Goal: Task Accomplishment & Management: Manage account settings

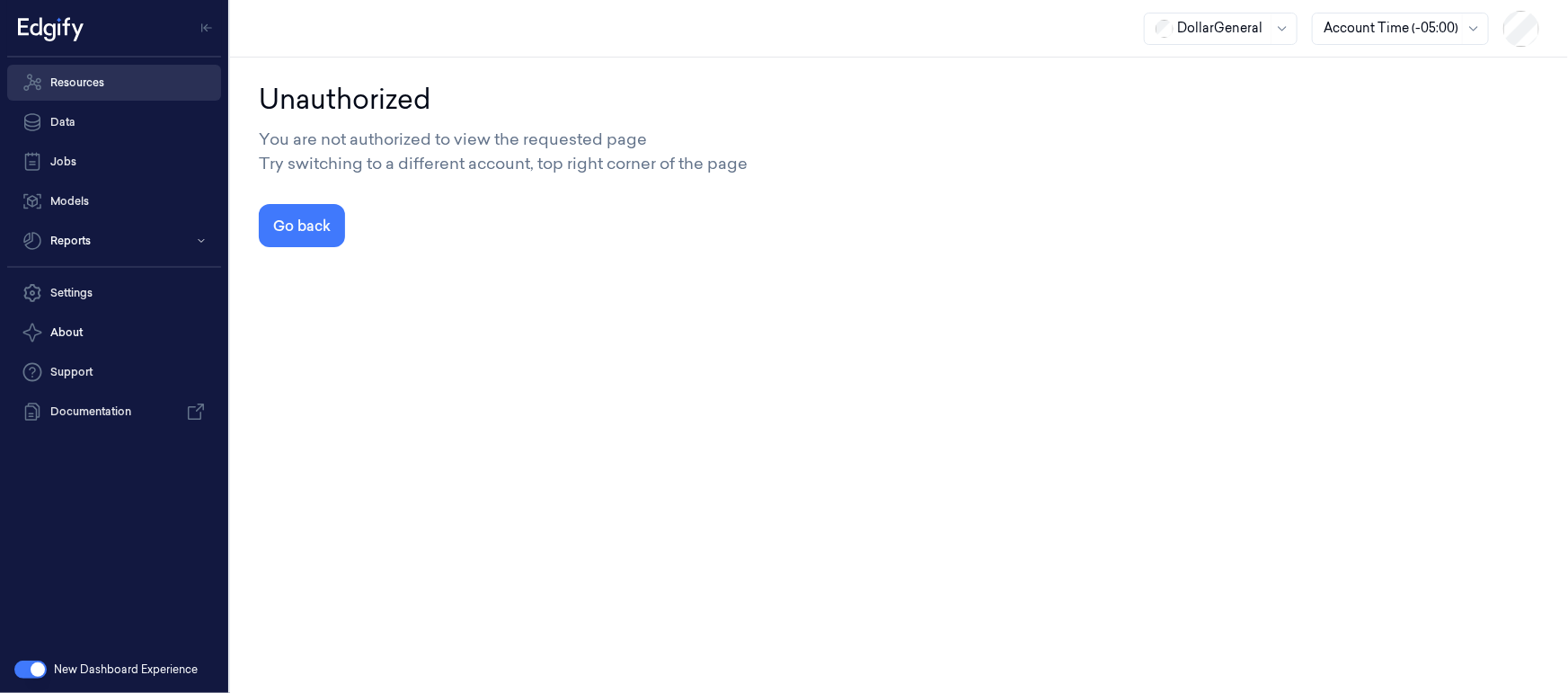
click at [71, 75] on link "Resources" at bounding box center [114, 83] width 213 height 36
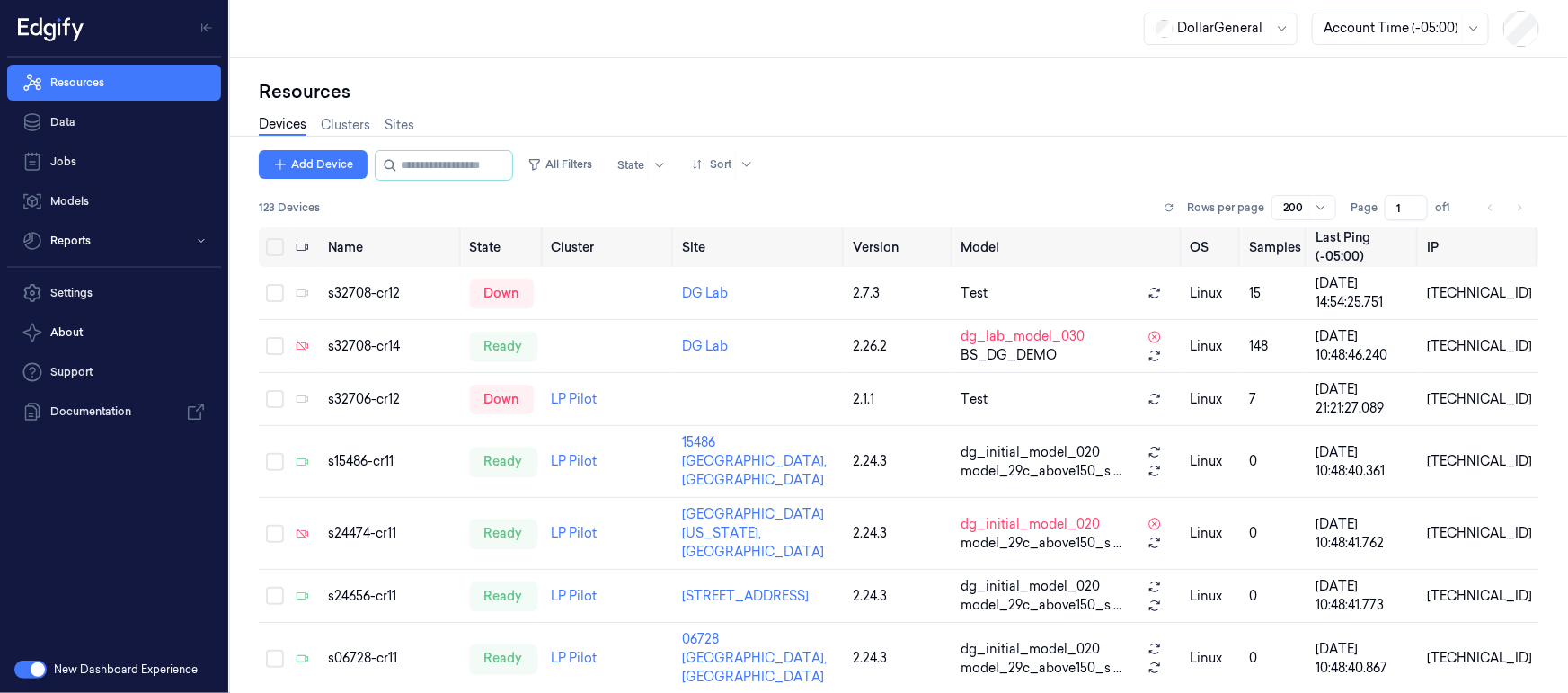
drag, startPoint x: 416, startPoint y: 172, endPoint x: 753, endPoint y: 183, distance: 337.2
click at [418, 172] on input "string" at bounding box center [454, 165] width 108 height 29
paste input "**********"
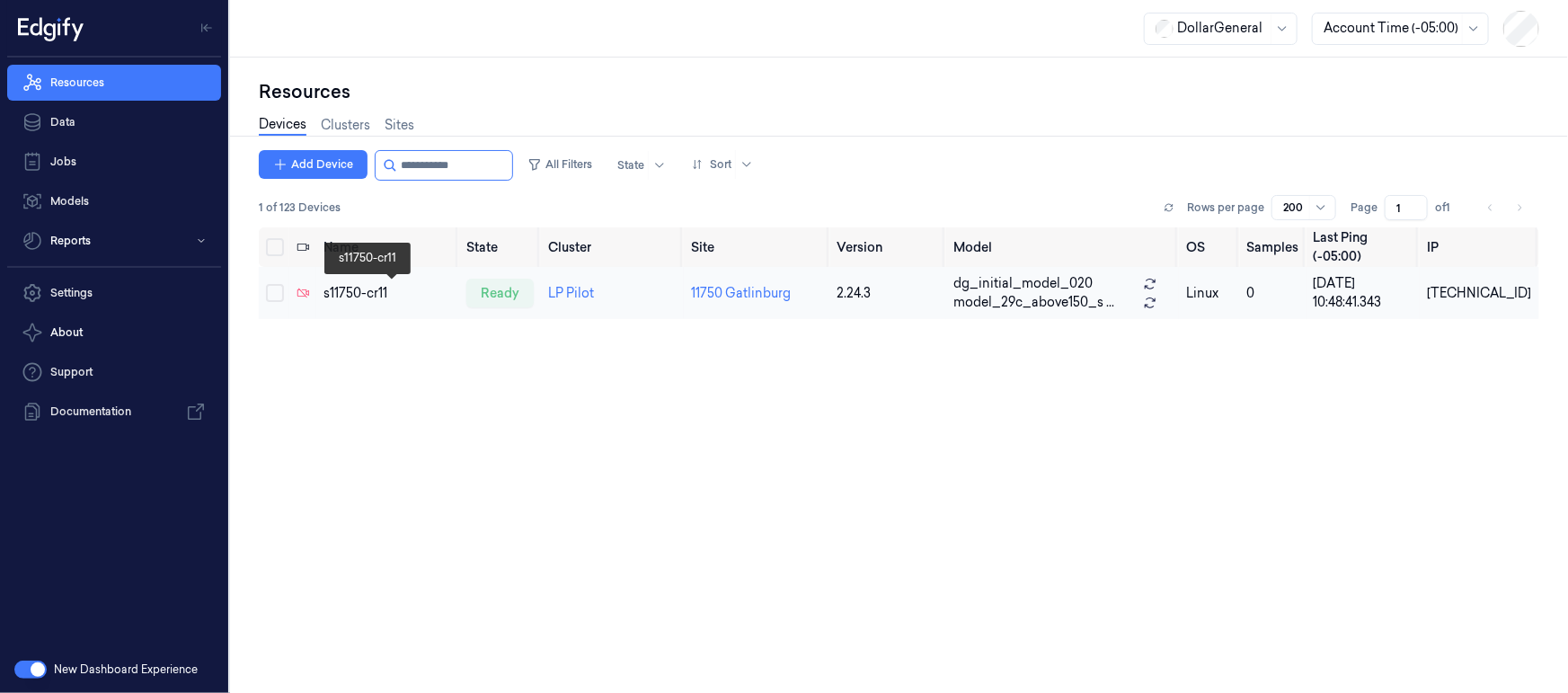
type input "**********"
click at [344, 296] on div "s11750-cr11" at bounding box center [387, 293] width 128 height 19
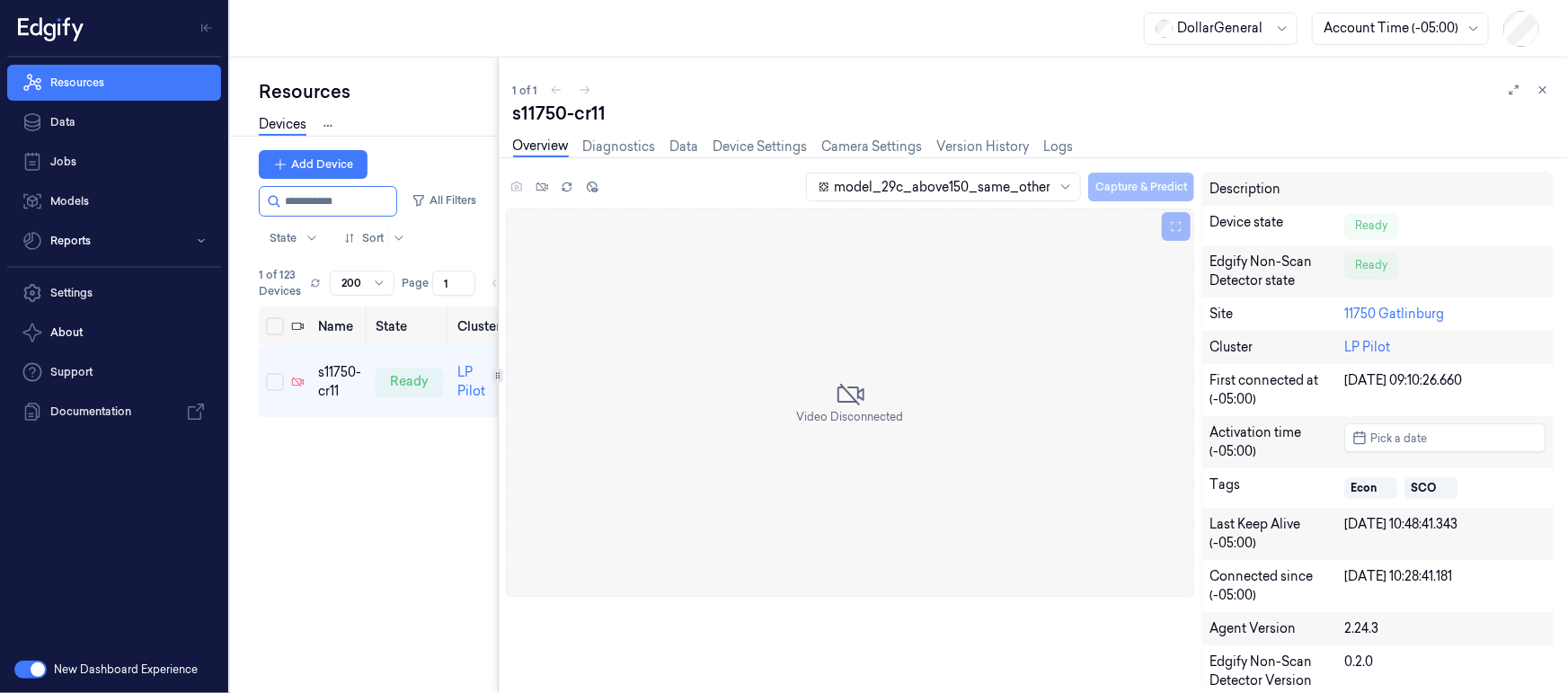
click at [422, 349] on div "Resources Devices Clusters Sites Add Device All Filters State Sort 1 of 123 Dev…" at bounding box center [898, 374] width 1338 height 635
click at [856, 147] on link "Camera Settings" at bounding box center [872, 146] width 101 height 21
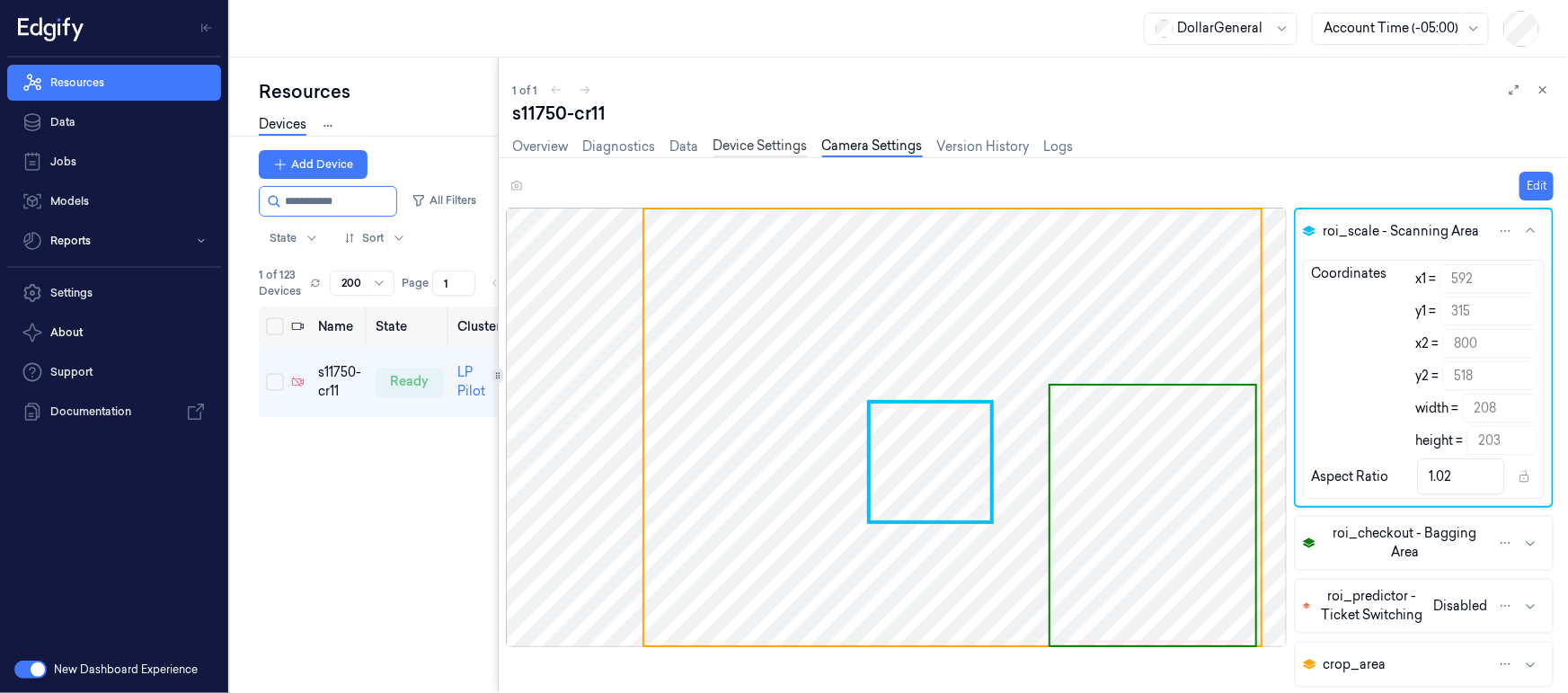
click at [729, 146] on link "Device Settings" at bounding box center [761, 146] width 94 height 21
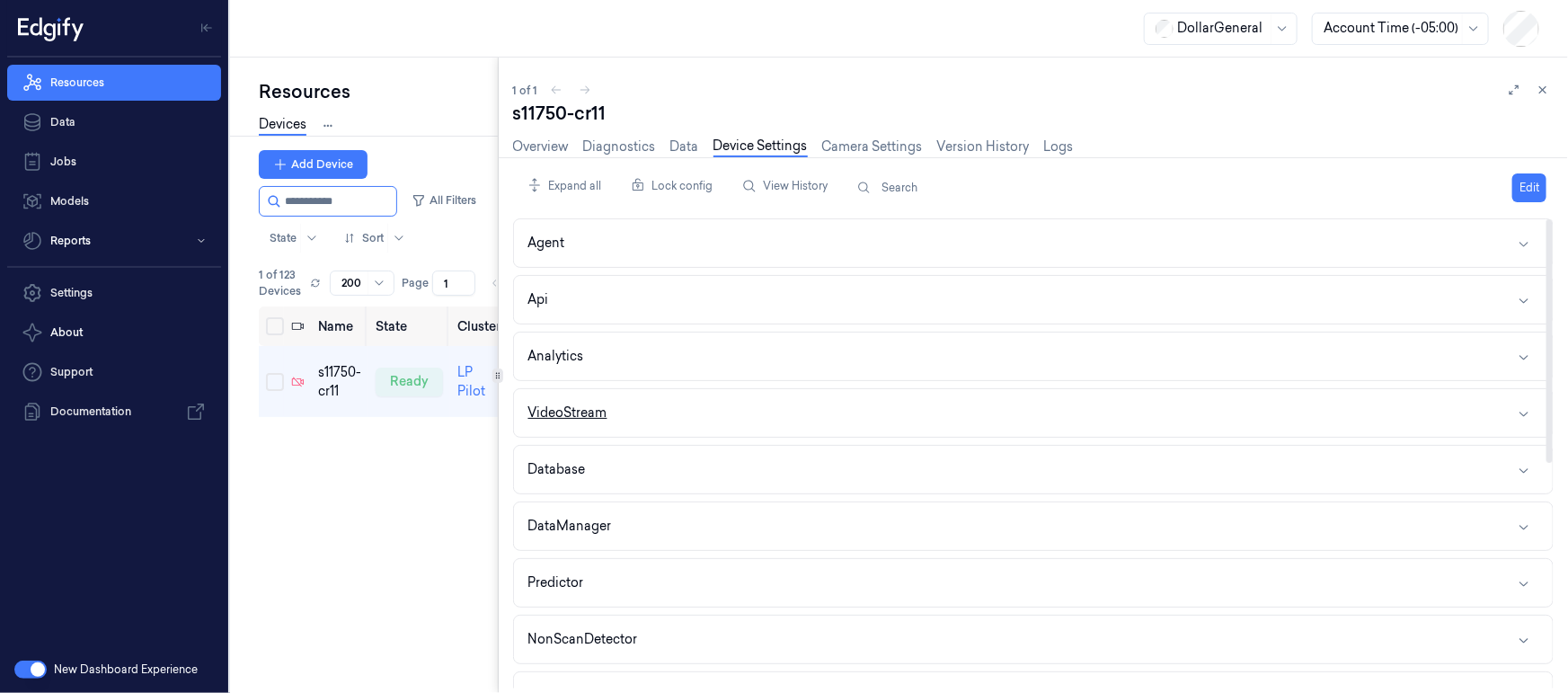
click at [588, 415] on div "VideoStream" at bounding box center [568, 412] width 79 height 19
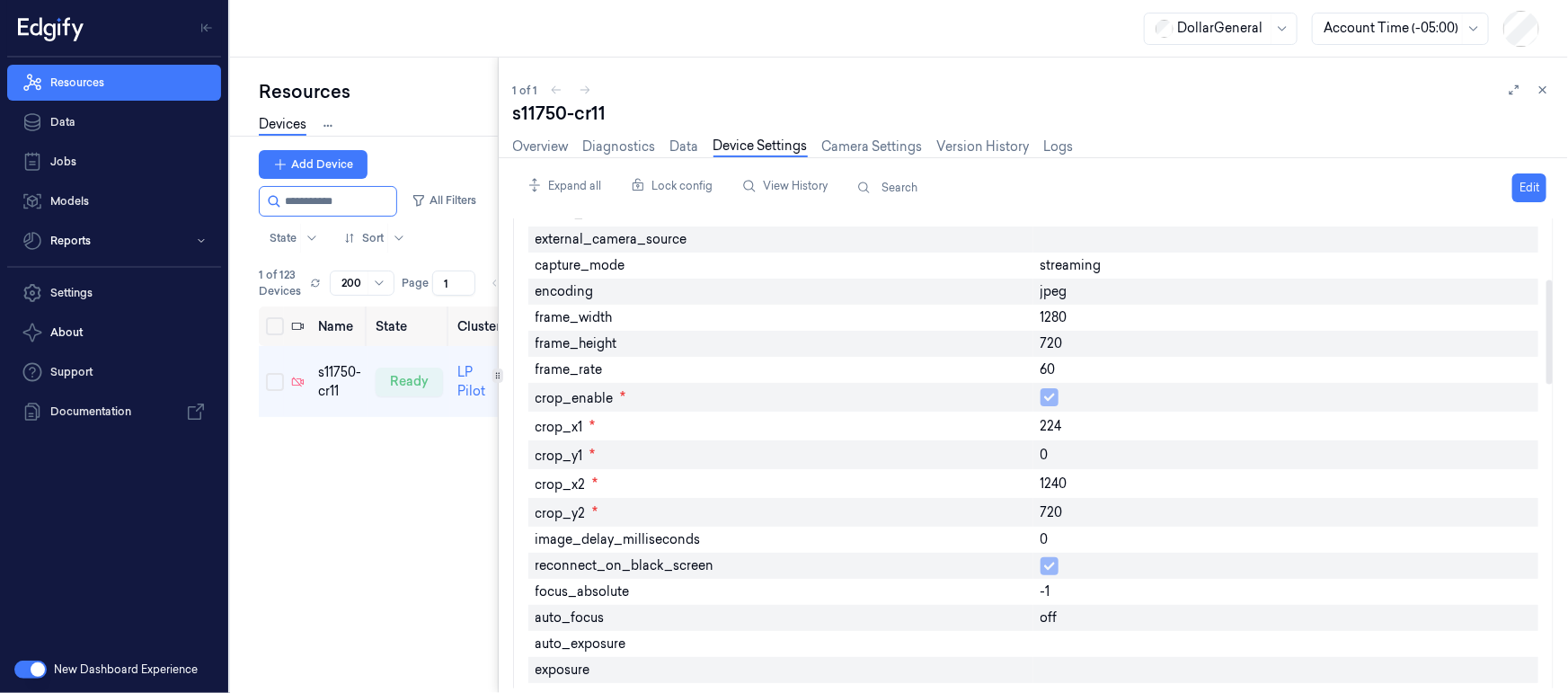
scroll to position [272, 0]
drag, startPoint x: 1047, startPoint y: 419, endPoint x: 1036, endPoint y: 419, distance: 11.0
click at [1036, 419] on div "224" at bounding box center [1286, 423] width 505 height 29
click at [827, 141] on link "Camera Settings" at bounding box center [872, 146] width 101 height 21
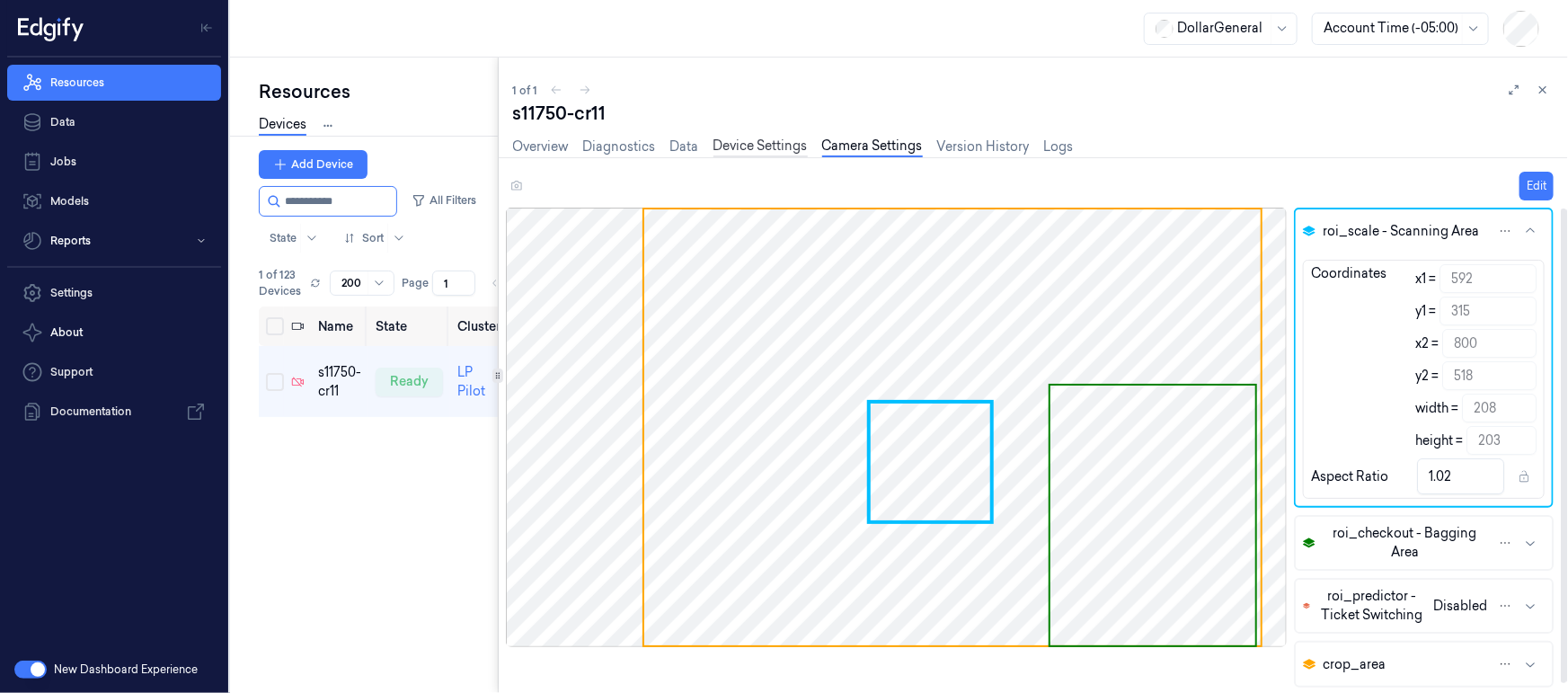
click at [779, 144] on link "Device Settings" at bounding box center [761, 146] width 94 height 21
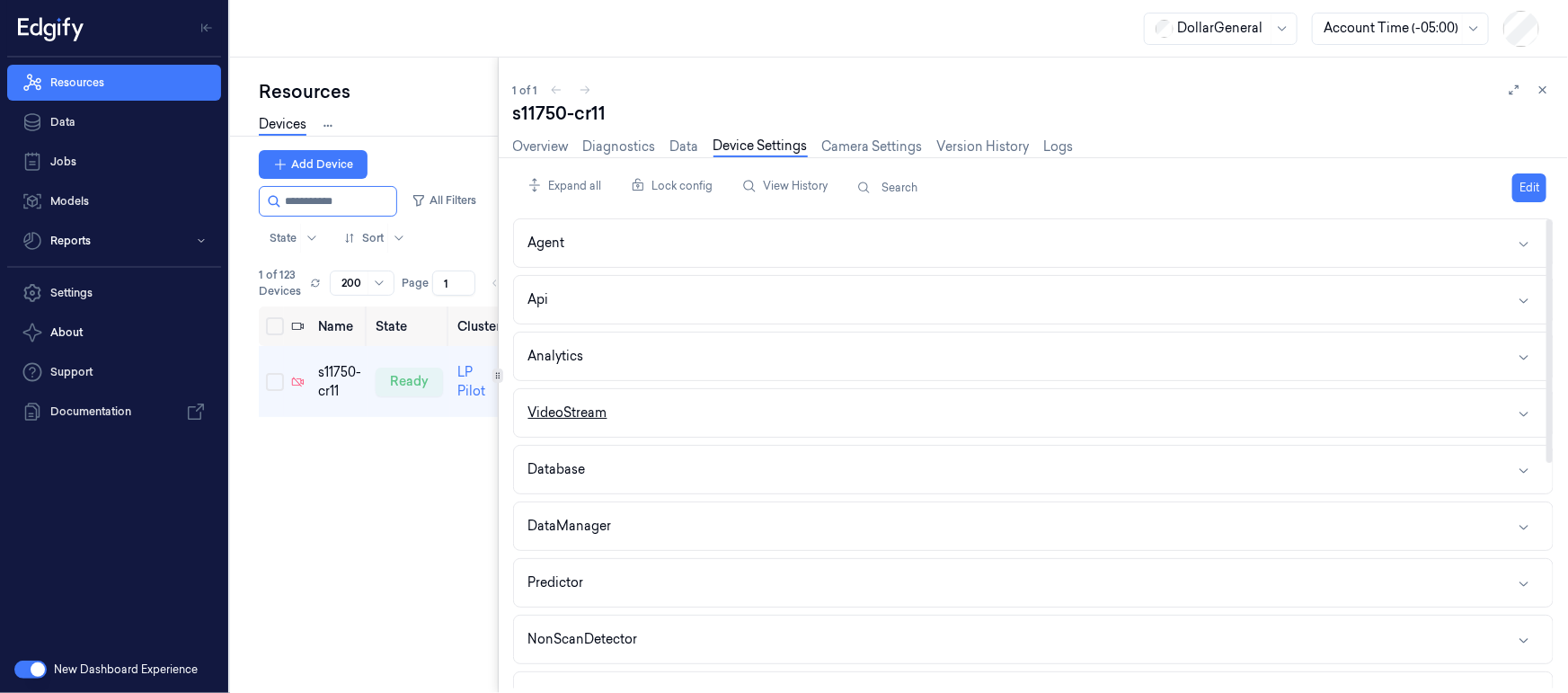
click at [616, 403] on button "VideoStream" at bounding box center [1034, 412] width 1039 height 47
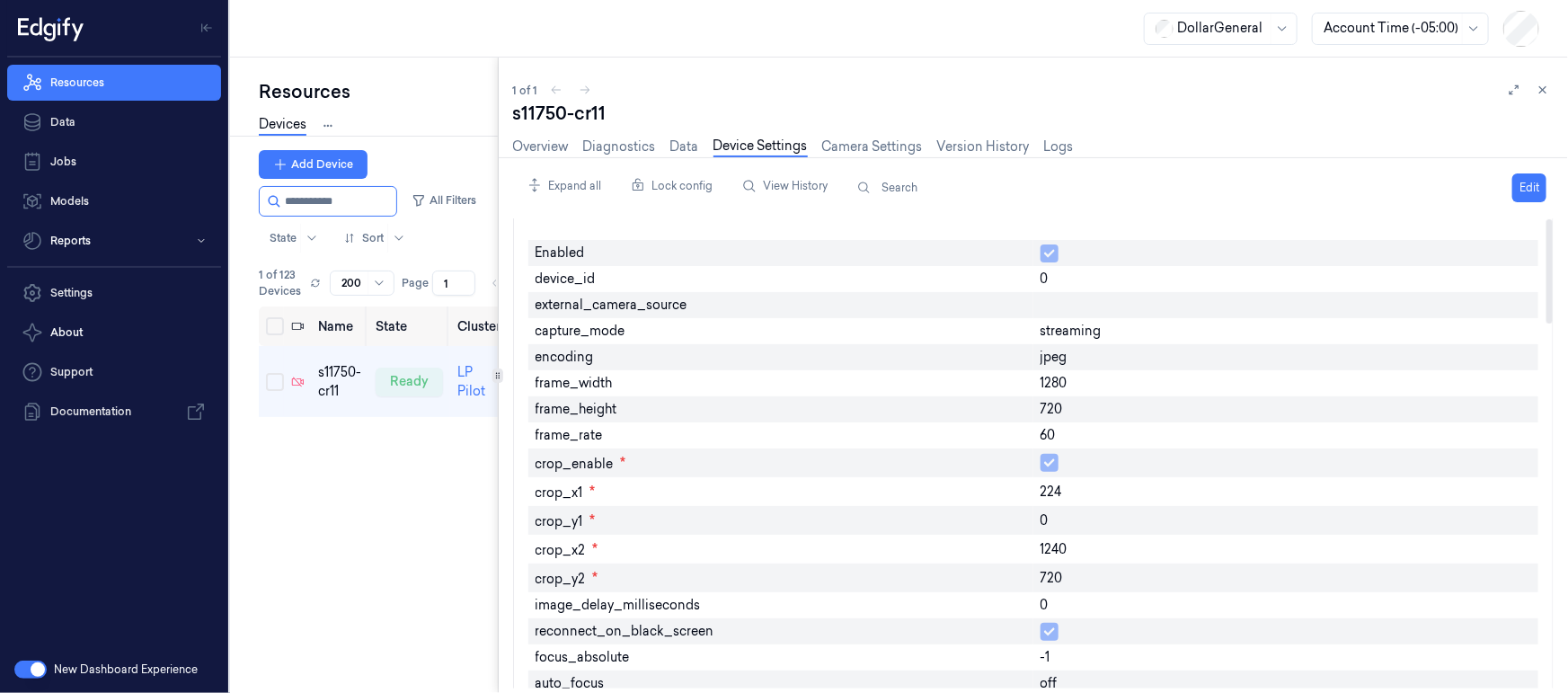
scroll to position [353, 0]
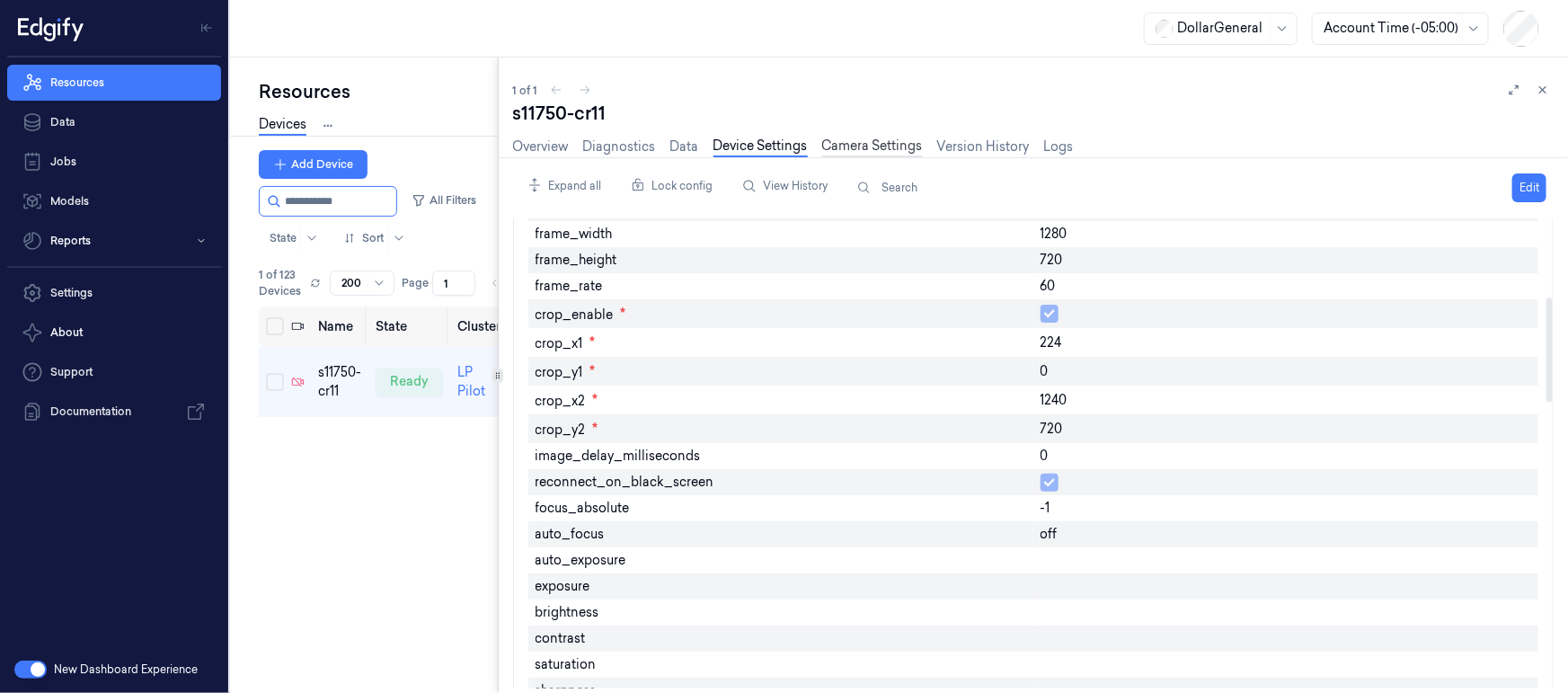
click at [887, 142] on link "Camera Settings" at bounding box center [872, 146] width 101 height 21
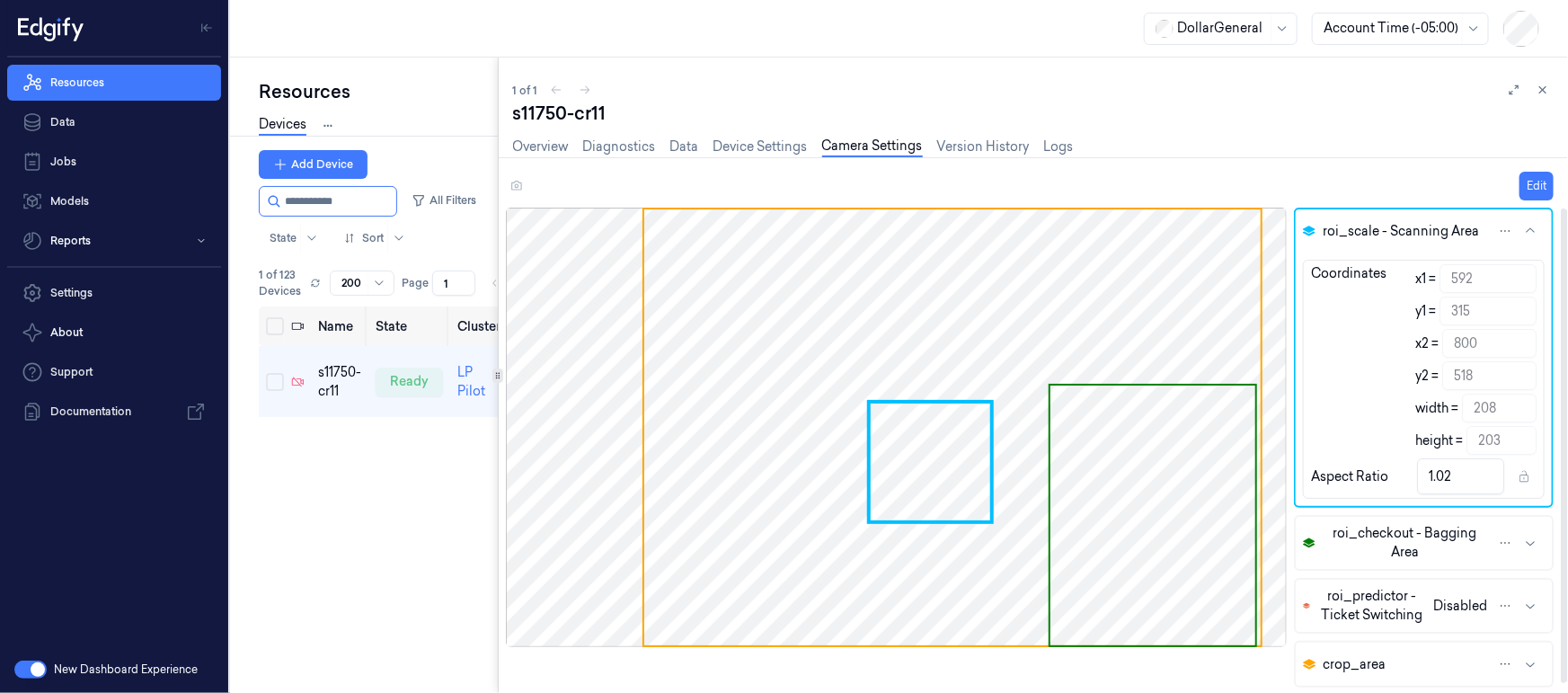
click at [1382, 545] on span "roi_checkout - Bagging Area" at bounding box center [1404, 543] width 164 height 38
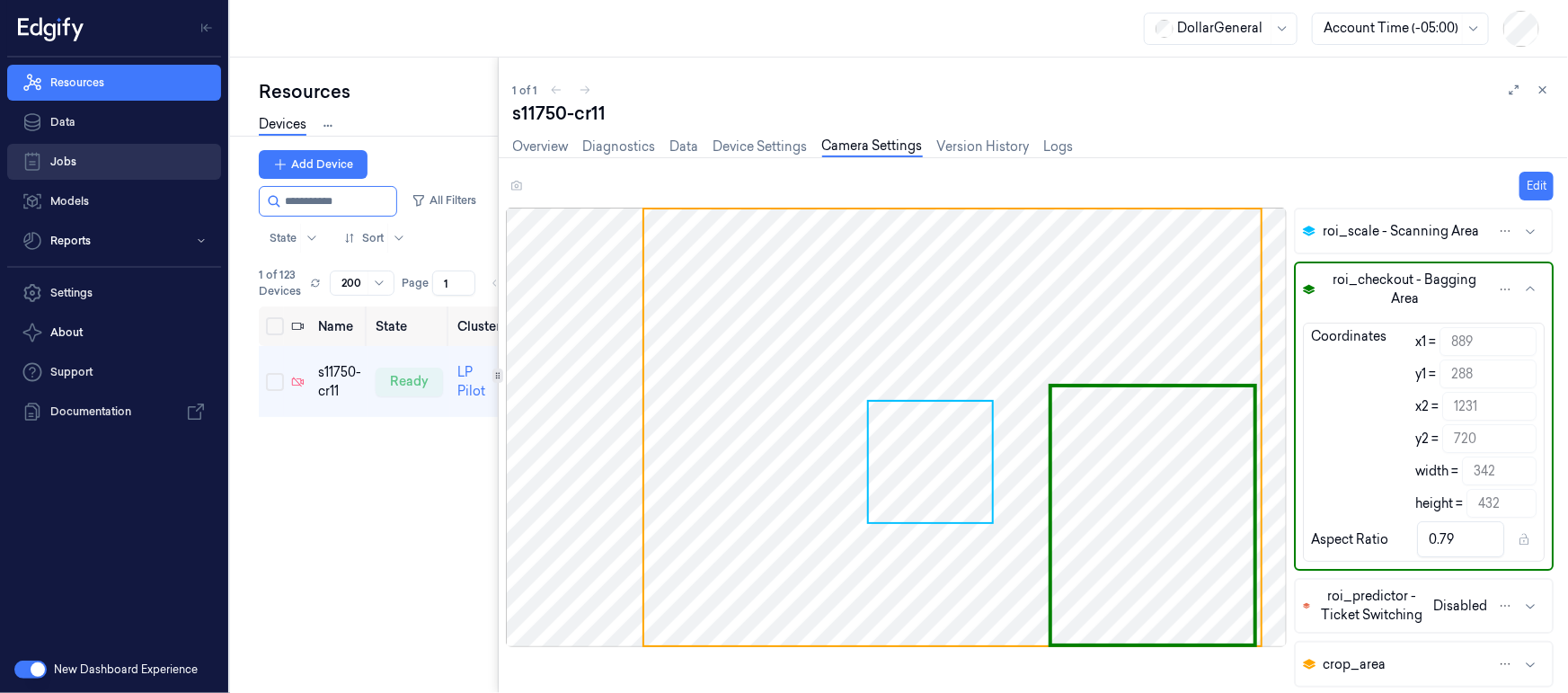
drag, startPoint x: 342, startPoint y: 202, endPoint x: 55, endPoint y: 168, distance: 289.0
click at [55, 168] on div "Resources Data Jobs Models Reports Settings About Support Documentation New Das…" at bounding box center [784, 346] width 1568 height 693
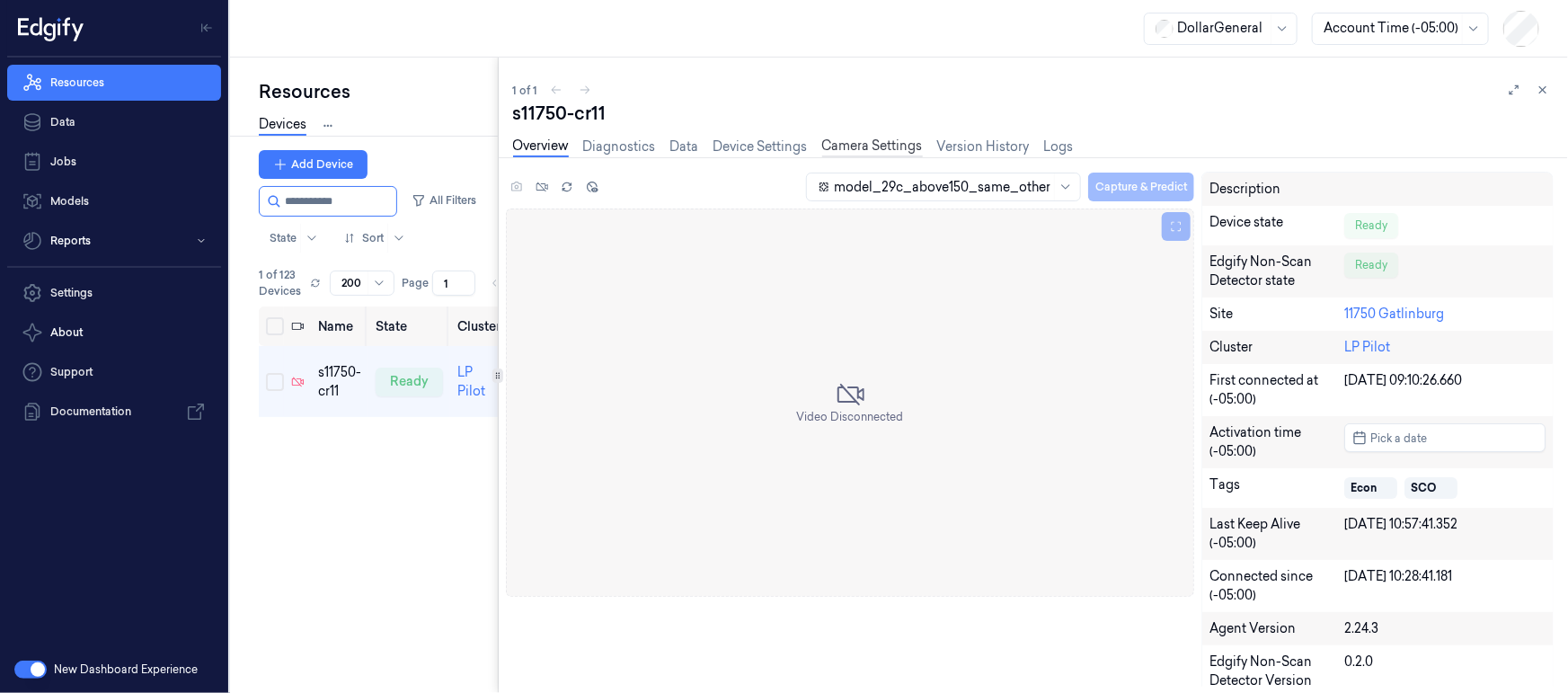
click at [861, 145] on link "Camera Settings" at bounding box center [872, 146] width 101 height 21
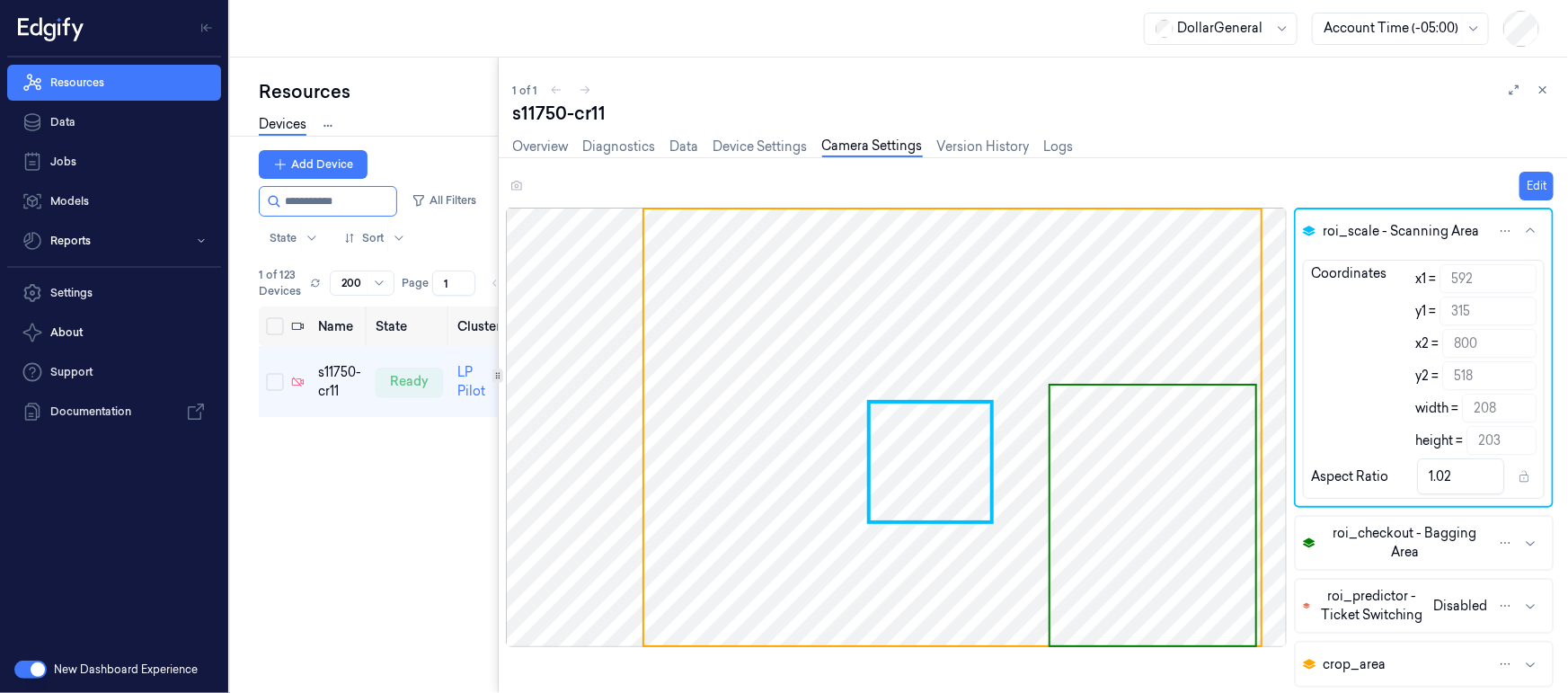
click at [32, 677] on button "button" at bounding box center [31, 669] width 33 height 18
